Goal: Task Accomplishment & Management: Manage account settings

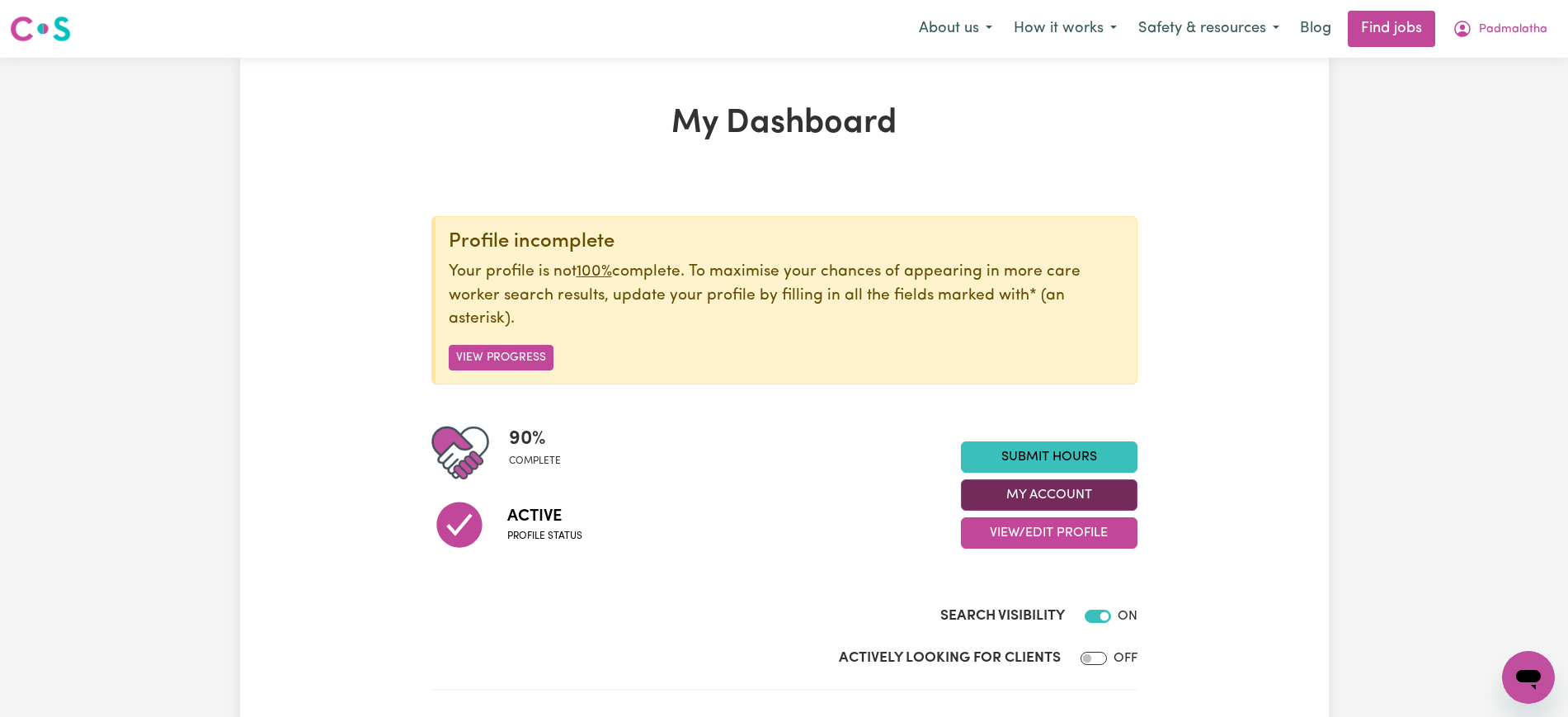
click at [1054, 497] on button "My Account" at bounding box center [1049, 495] width 177 height 31
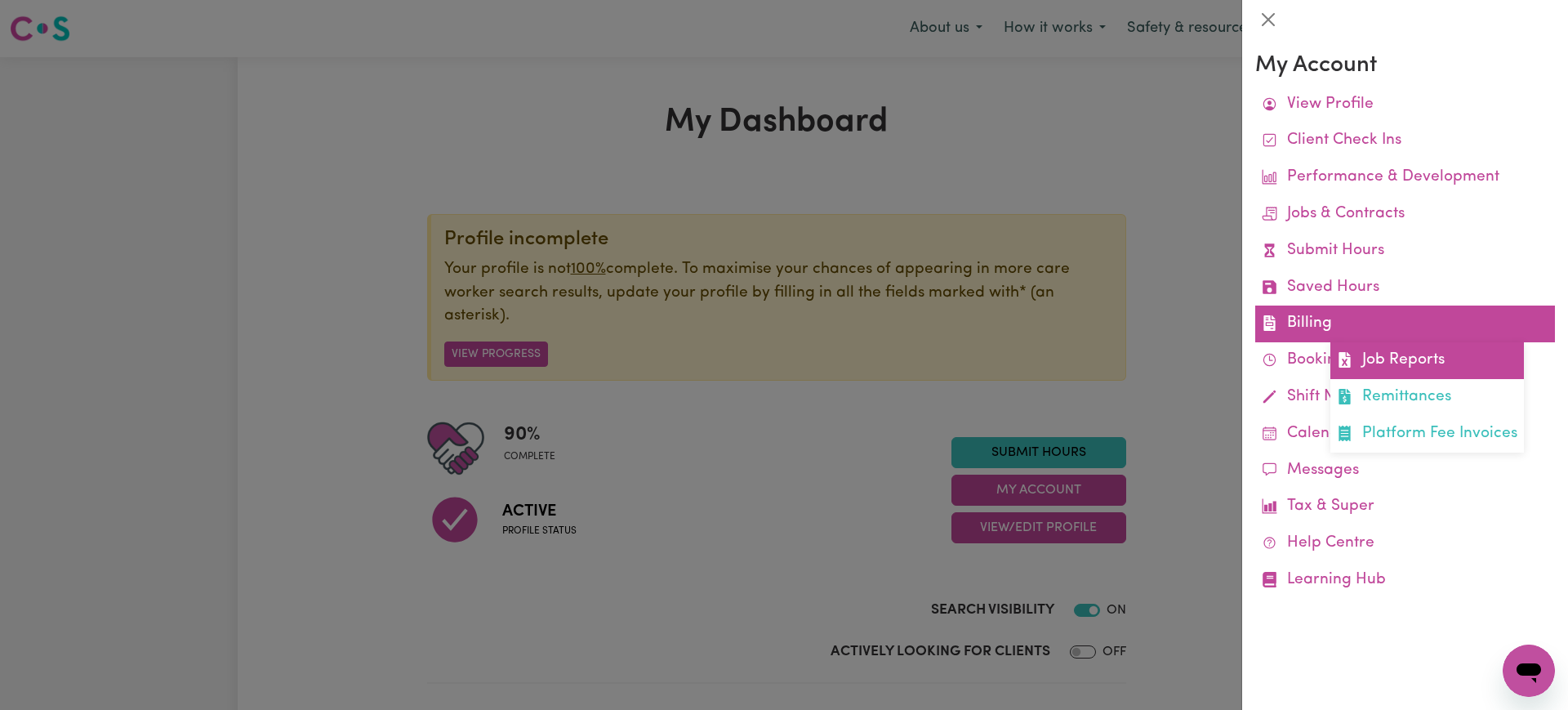
click at [1368, 373] on link "Job Reports" at bounding box center [1426, 360] width 194 height 37
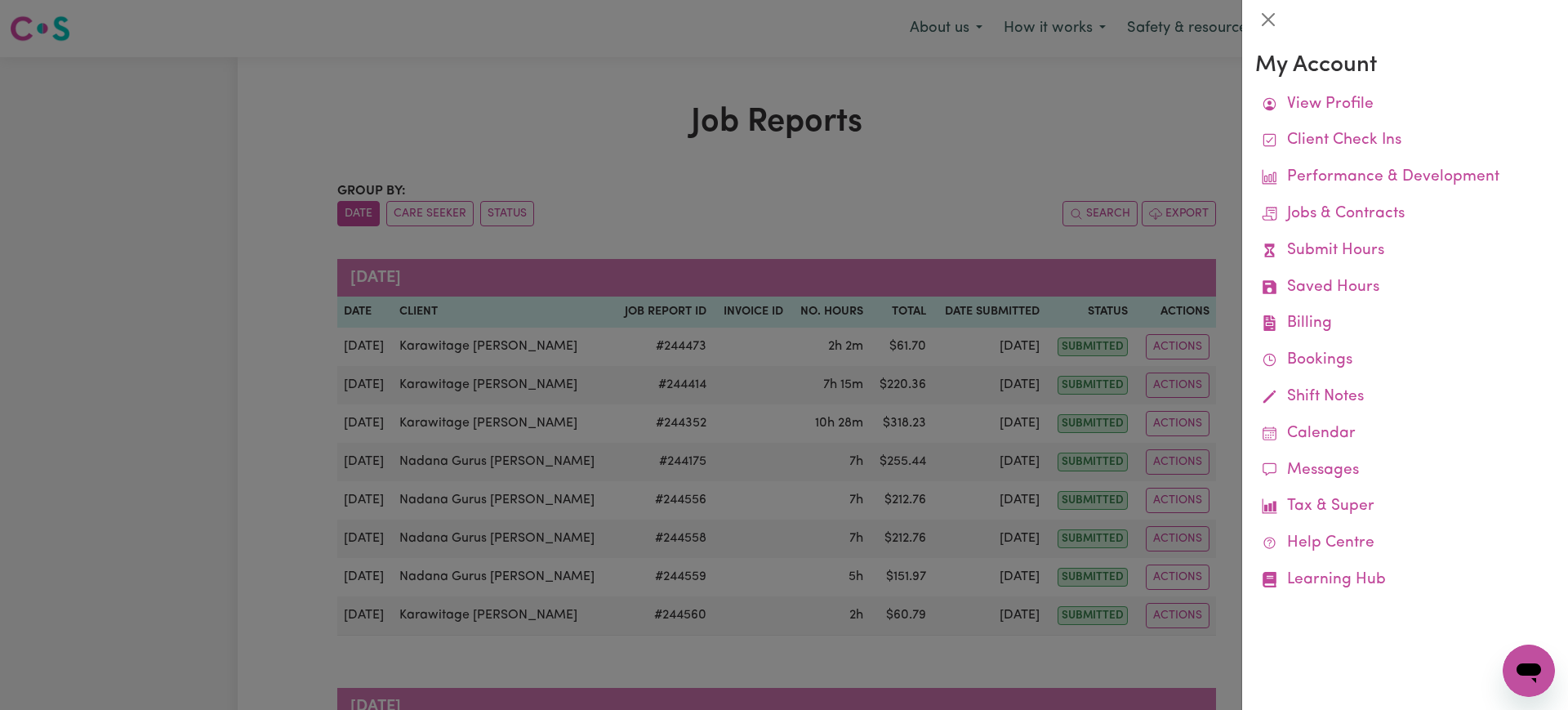
click at [933, 143] on div at bounding box center [784, 355] width 1568 height 710
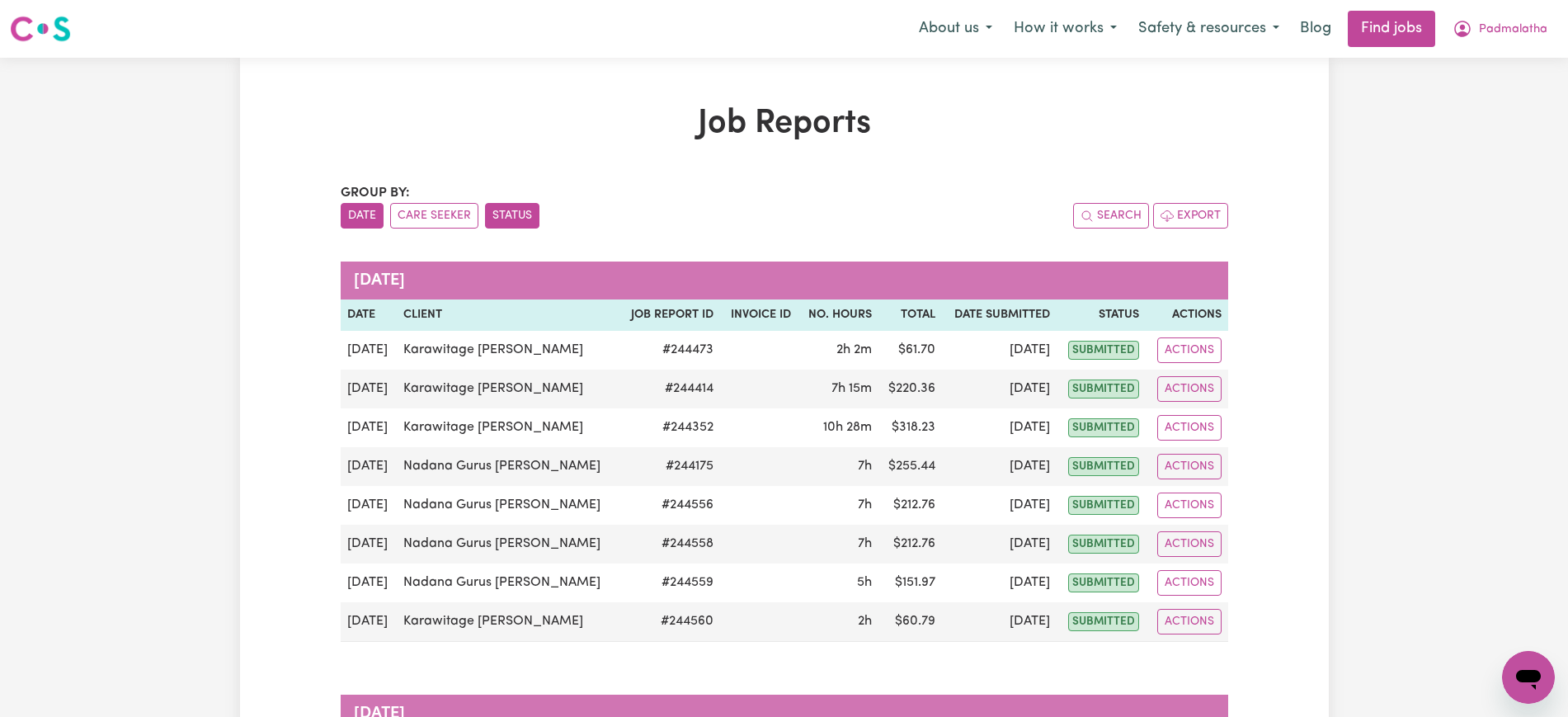
click at [527, 210] on button "Status" at bounding box center [513, 216] width 55 height 26
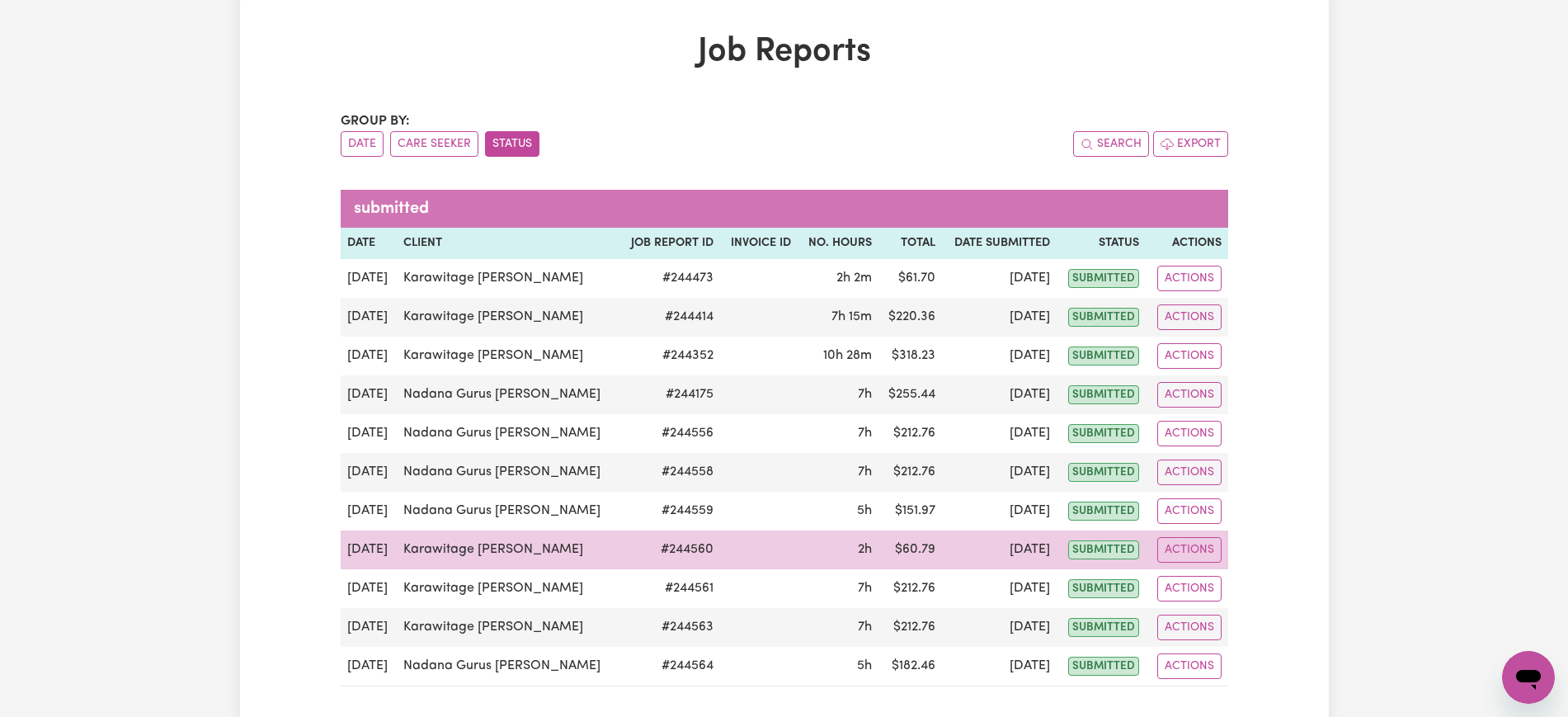
scroll to position [206, 0]
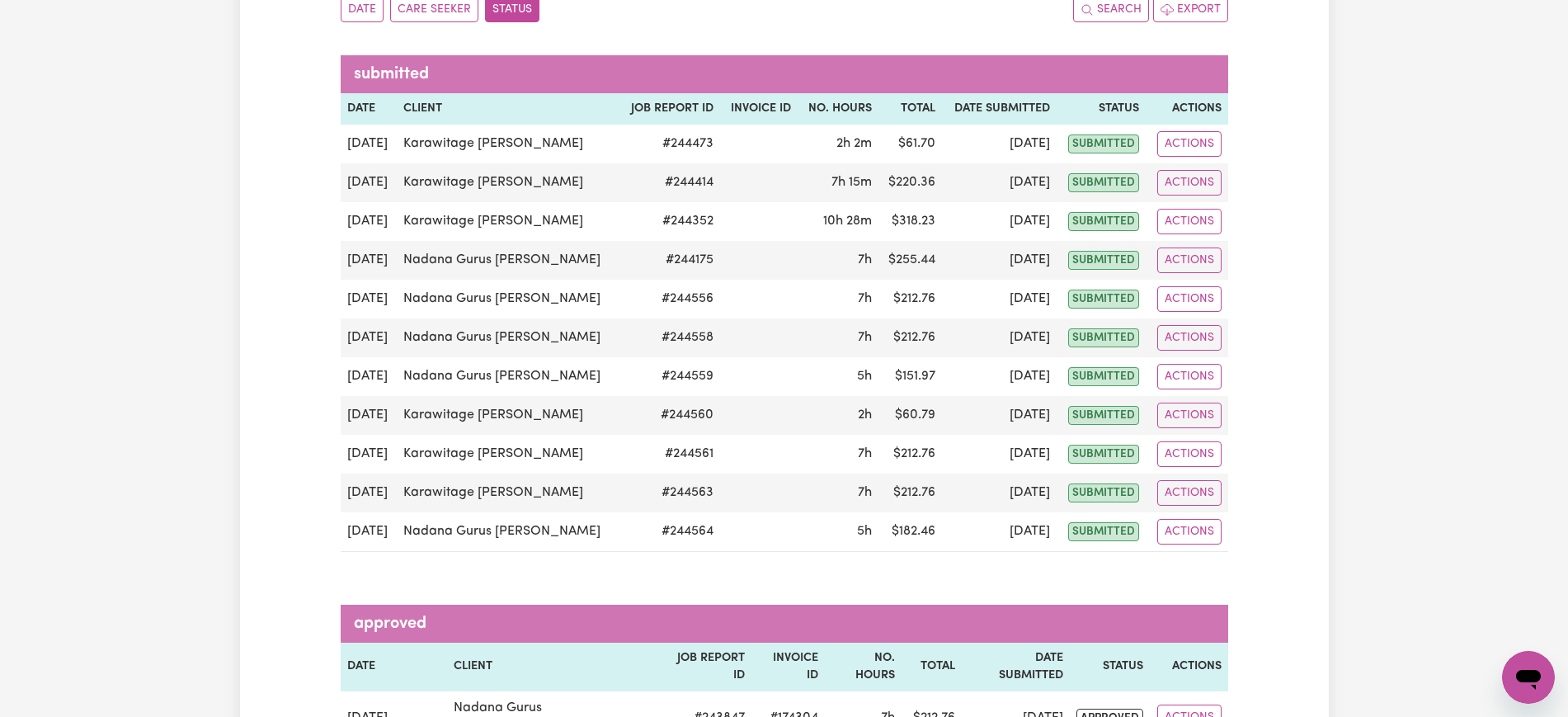
click at [418, 14] on button "Care Seeker" at bounding box center [433, 9] width 88 height 26
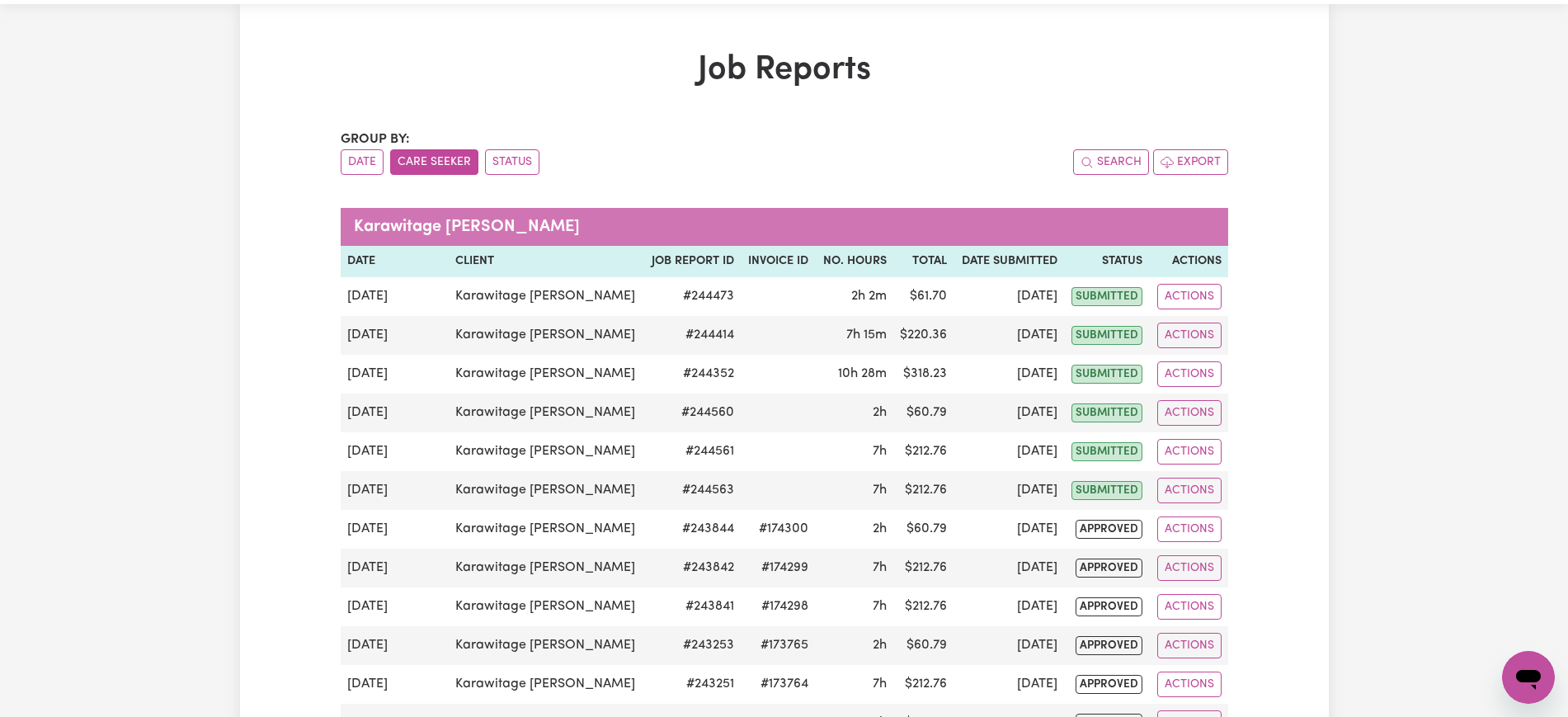
scroll to position [53, 0]
click at [529, 164] on button "Status" at bounding box center [513, 163] width 55 height 26
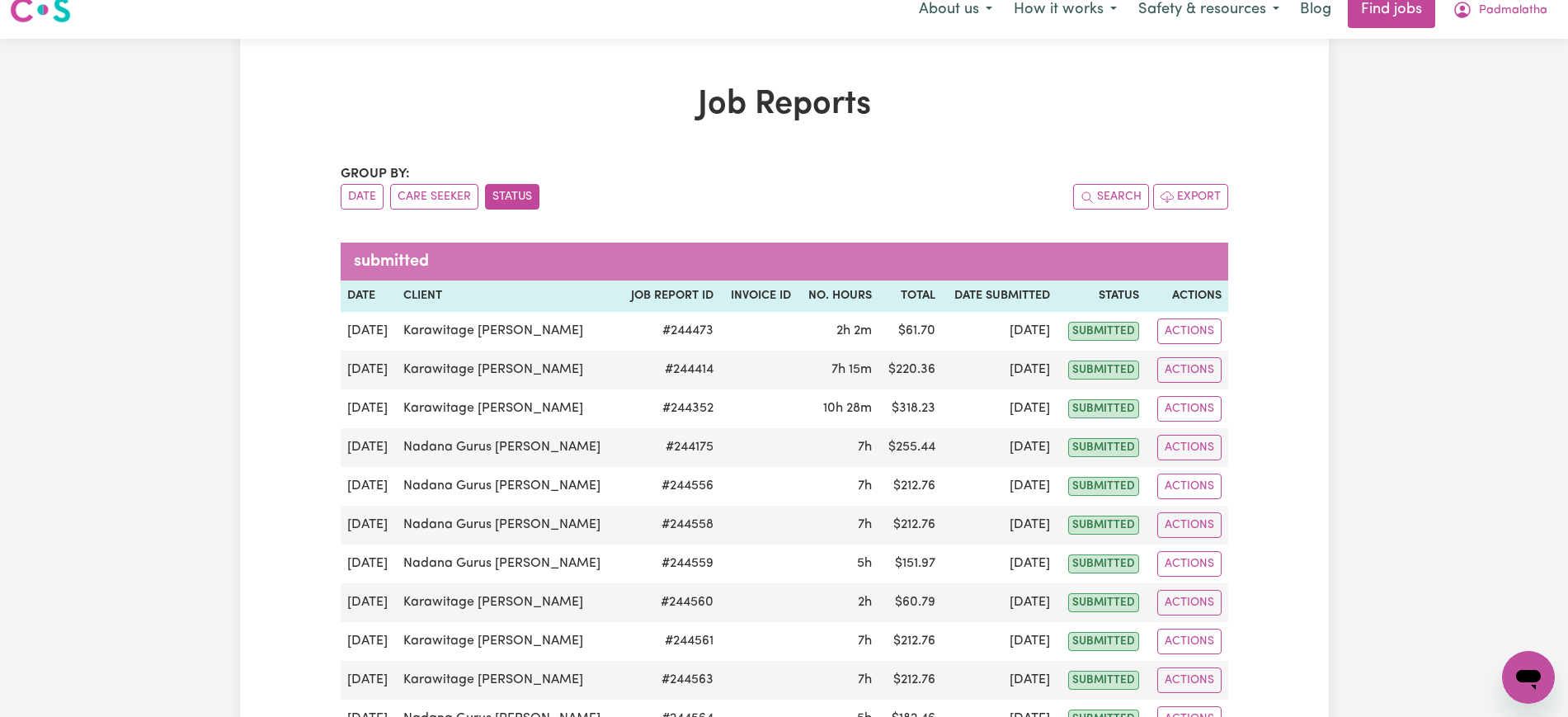
scroll to position [0, 0]
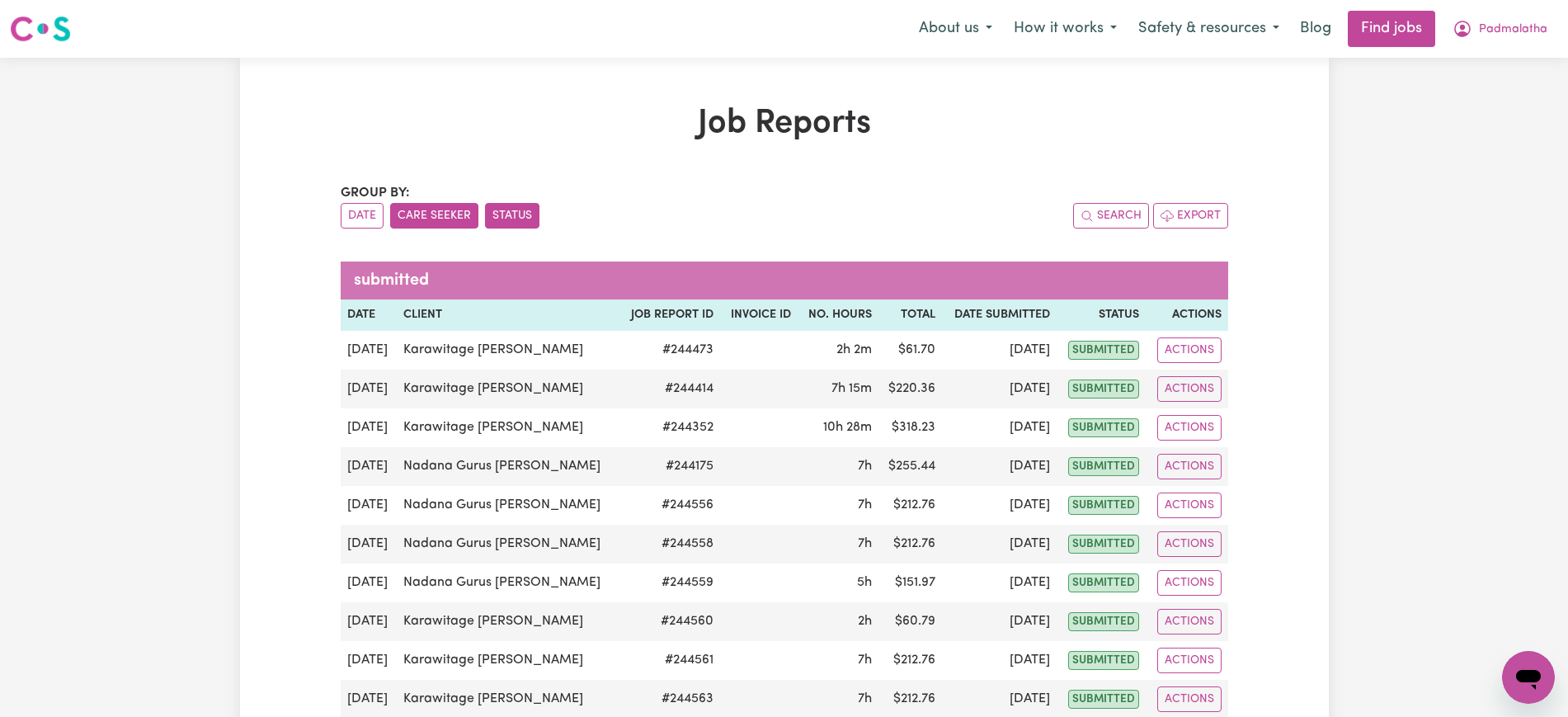
click at [450, 209] on button "Care Seeker" at bounding box center [433, 216] width 88 height 26
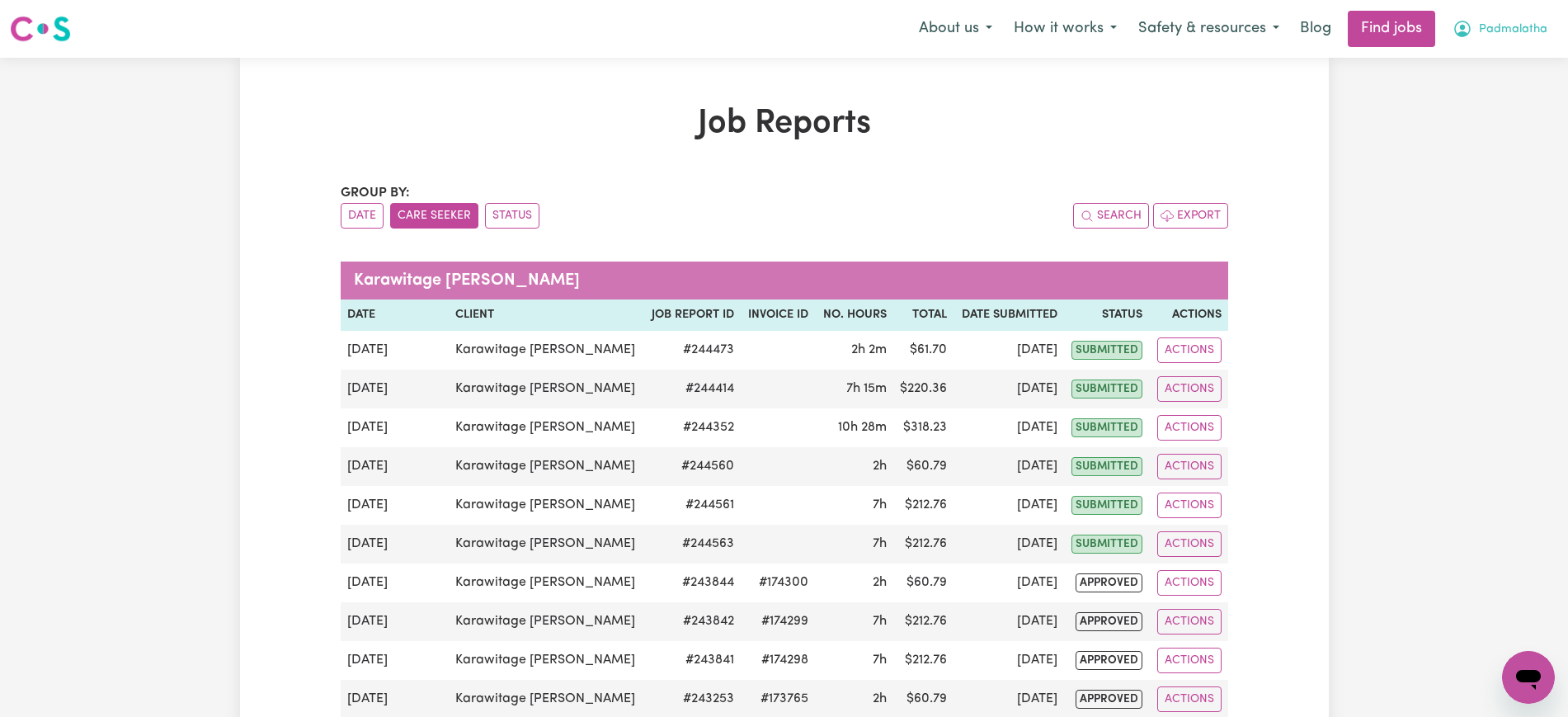
click at [1481, 22] on span "Padmalatha" at bounding box center [1512, 30] width 68 height 18
click at [1479, 122] on link "Logout" at bounding box center [1492, 126] width 130 height 31
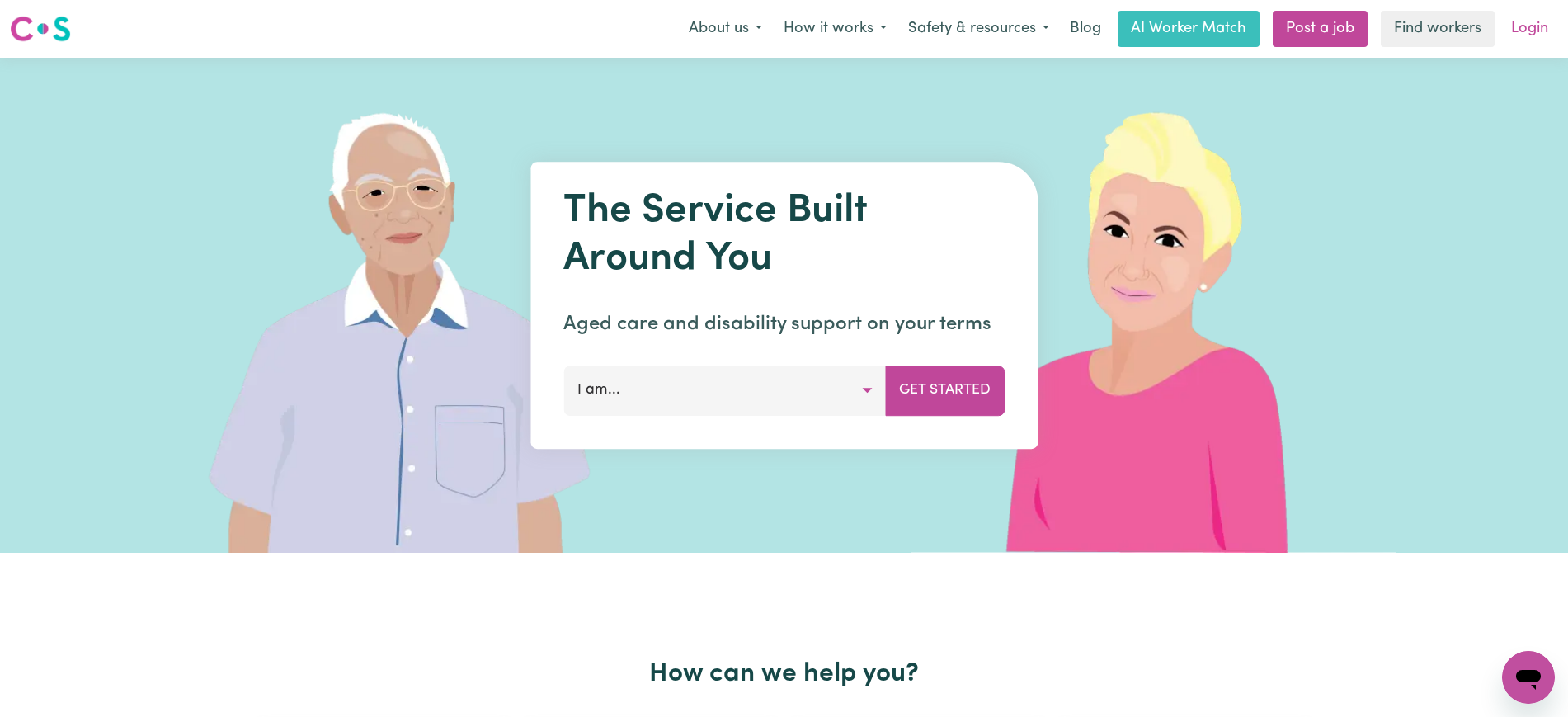
click at [1538, 19] on link "Login" at bounding box center [1529, 29] width 56 height 36
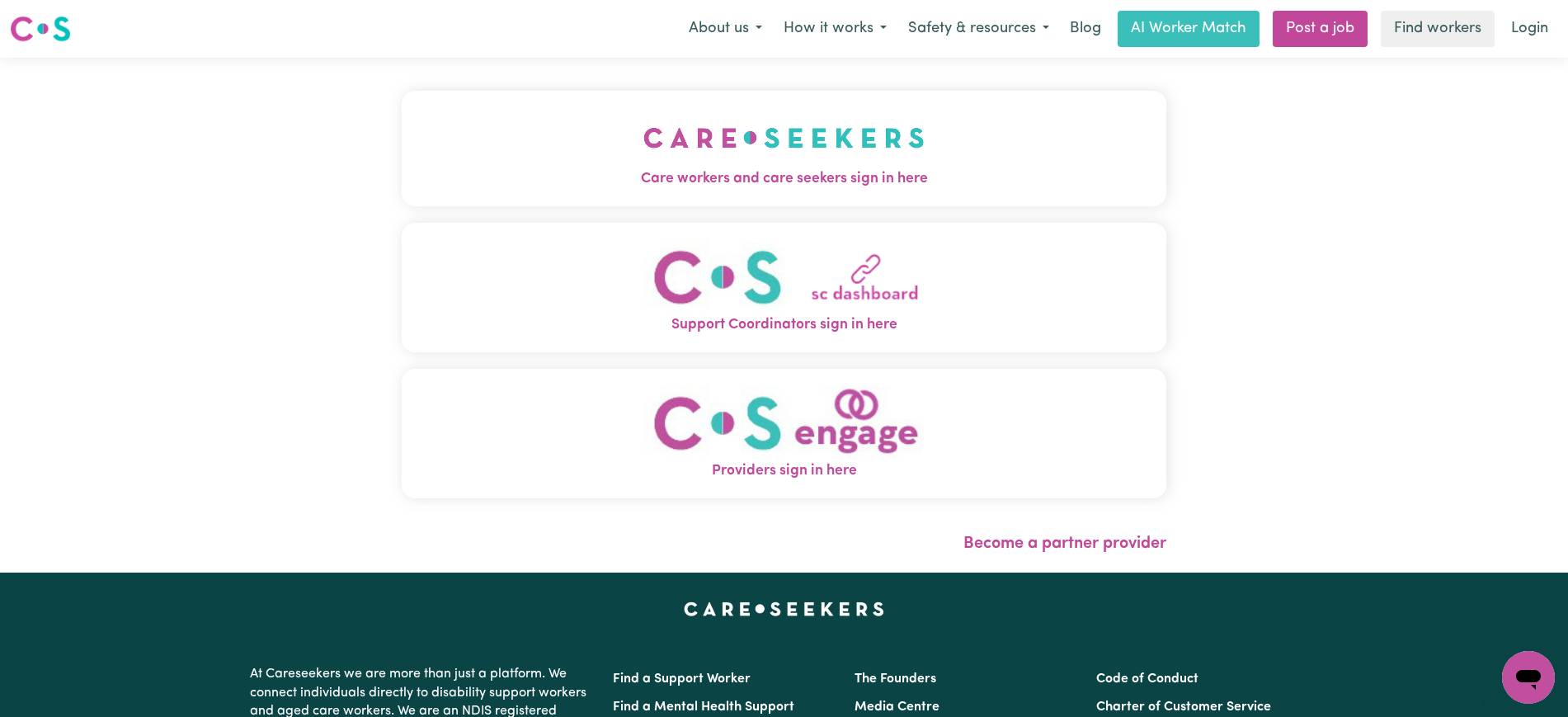
click at [734, 161] on img "Care workers and care seekers sign in here" at bounding box center [783, 138] width 281 height 61
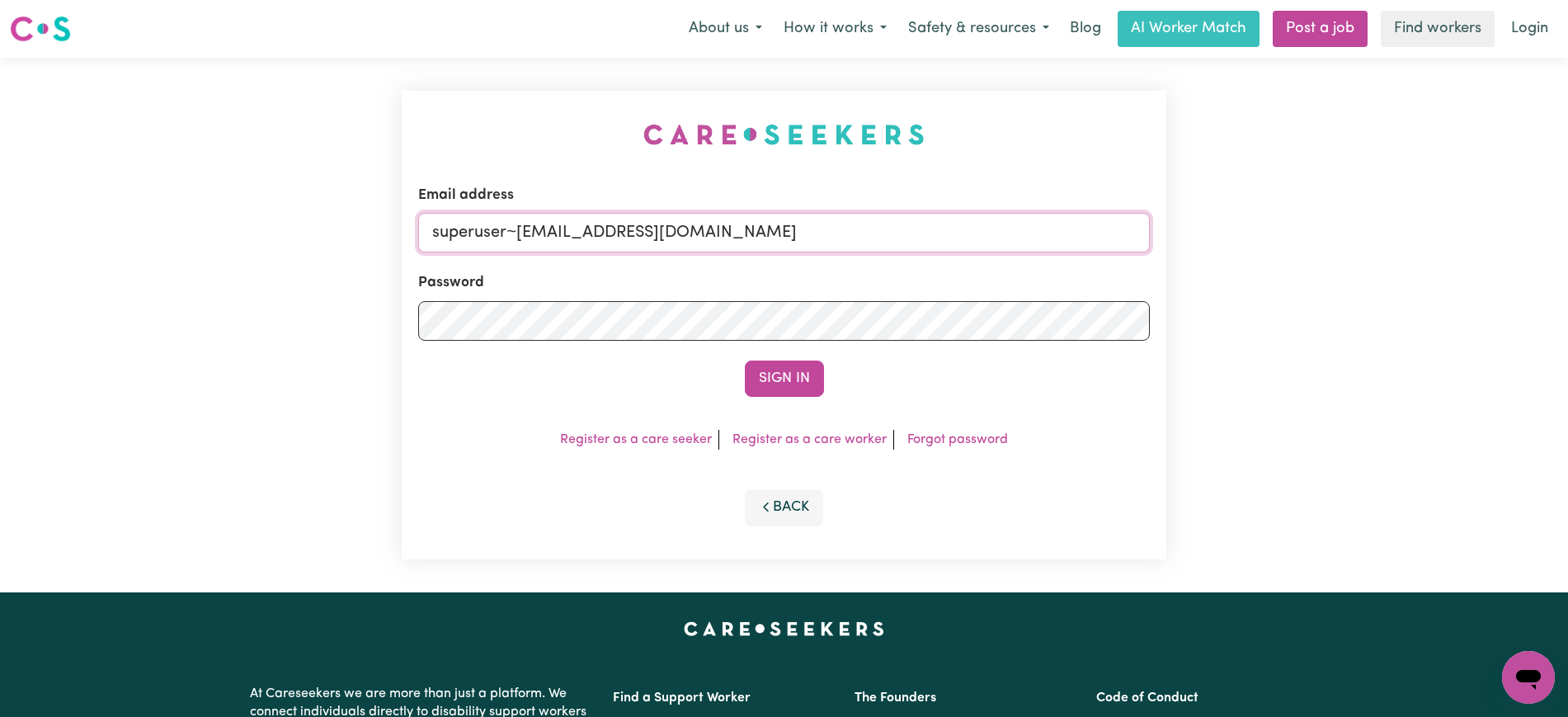
drag, startPoint x: 520, startPoint y: 229, endPoint x: 1508, endPoint y: 249, distance: 988.2
click at [1508, 249] on div "Email address superuser~[EMAIL_ADDRESS][DOMAIN_NAME] Password Sign In Register …" at bounding box center [784, 324] width 1568 height 535
type input "superuser~[EMAIL_ADDRESS][DOMAIN_NAME]"
click at [745, 361] on button "Sign In" at bounding box center [784, 379] width 79 height 36
